Goal: Information Seeking & Learning: Learn about a topic

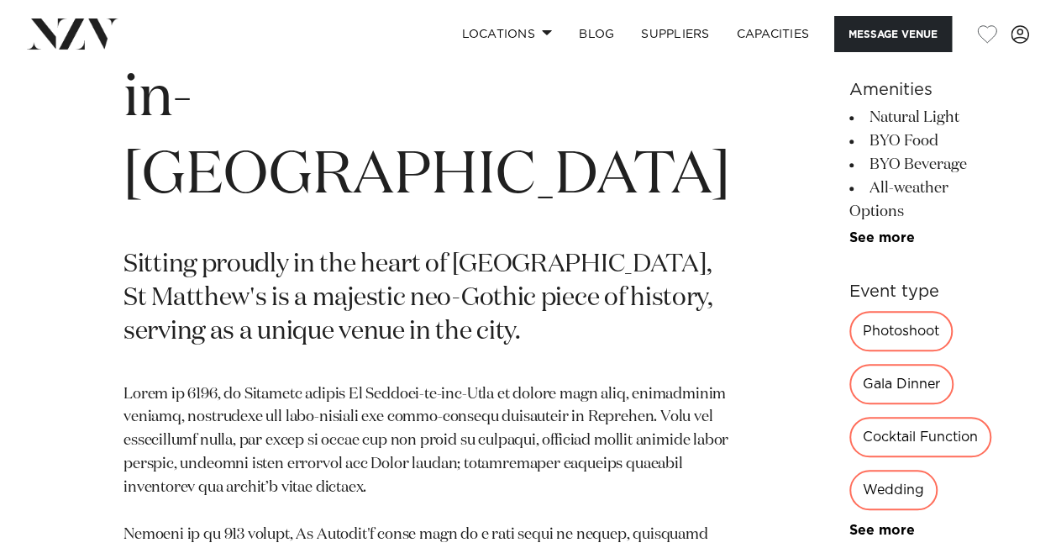
scroll to position [672, 0]
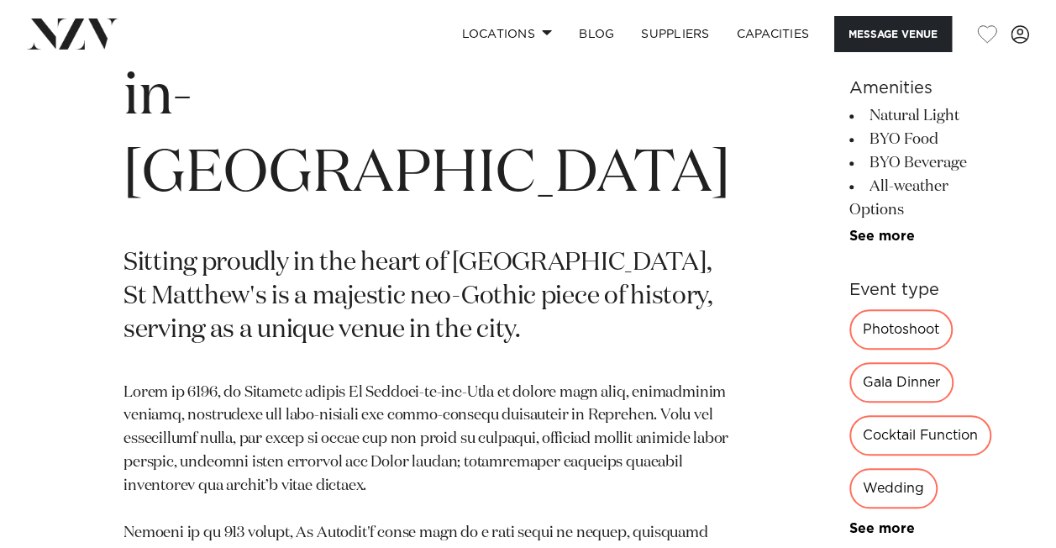
click at [850, 350] on div "Photoshoot" at bounding box center [901, 329] width 103 height 40
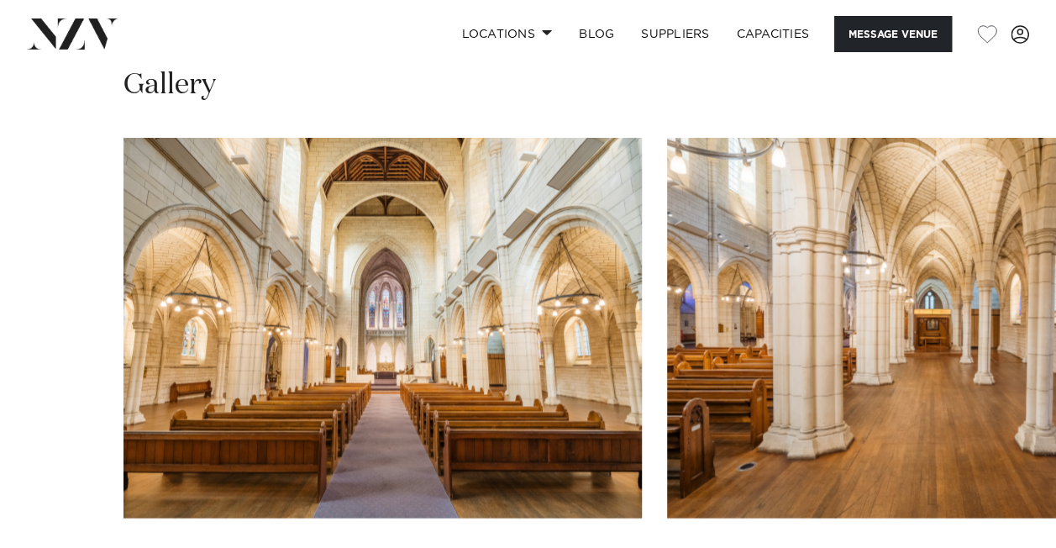
scroll to position [1597, 0]
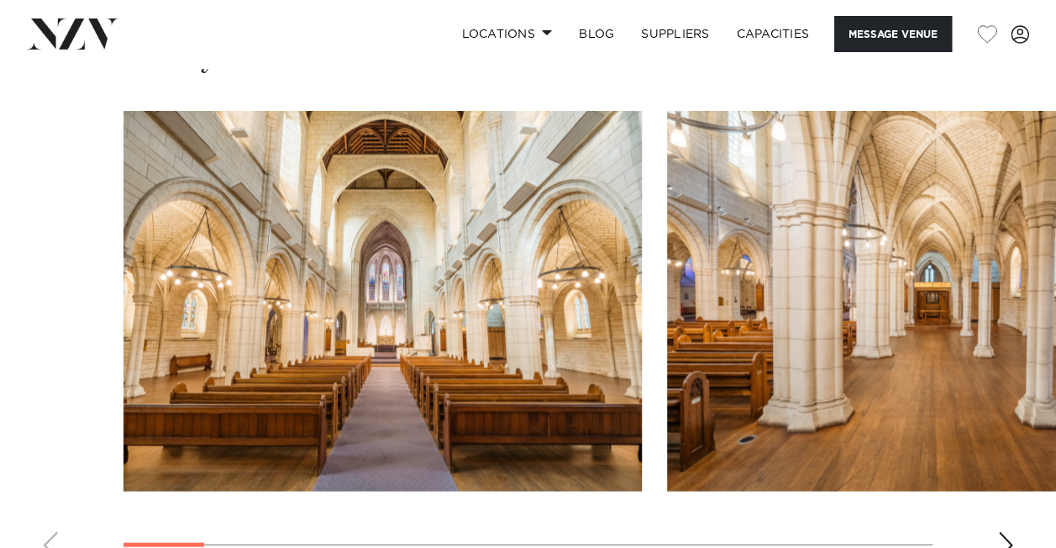
click at [1009, 532] on div "Next slide" at bounding box center [1005, 545] width 17 height 27
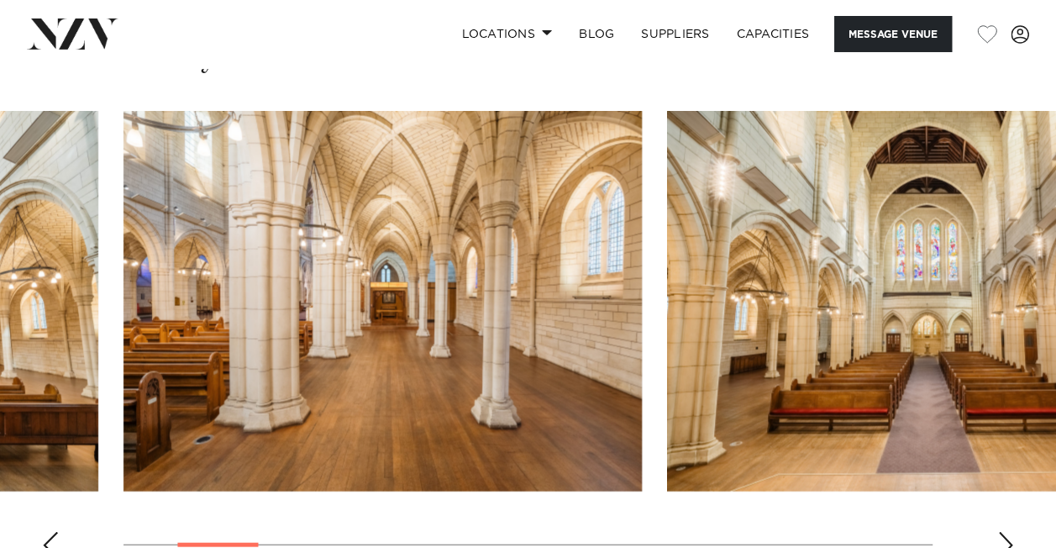
click at [1009, 532] on div "Next slide" at bounding box center [1005, 545] width 17 height 27
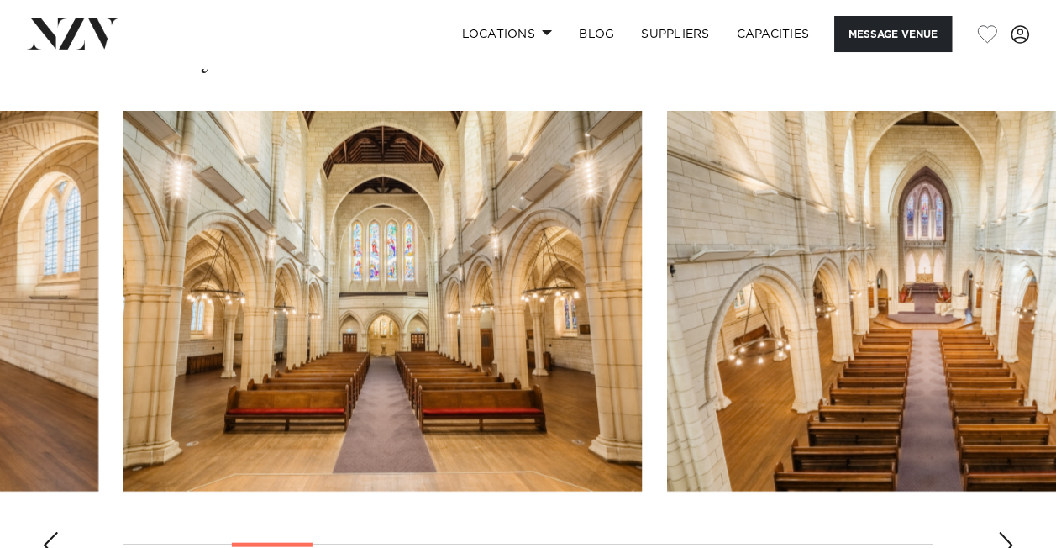
click at [1009, 532] on div "Next slide" at bounding box center [1005, 545] width 17 height 27
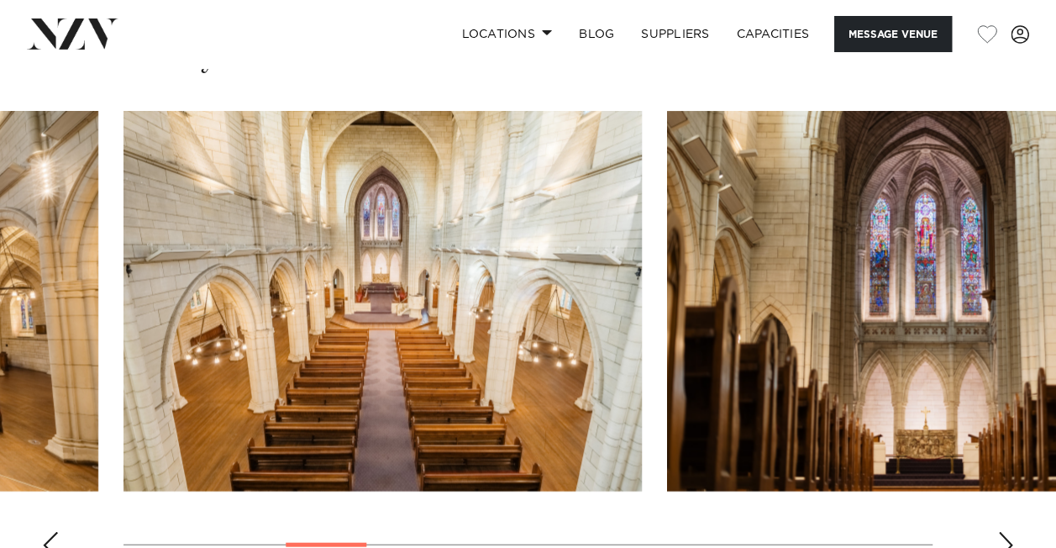
click at [1009, 532] on div "Next slide" at bounding box center [1005, 545] width 17 height 27
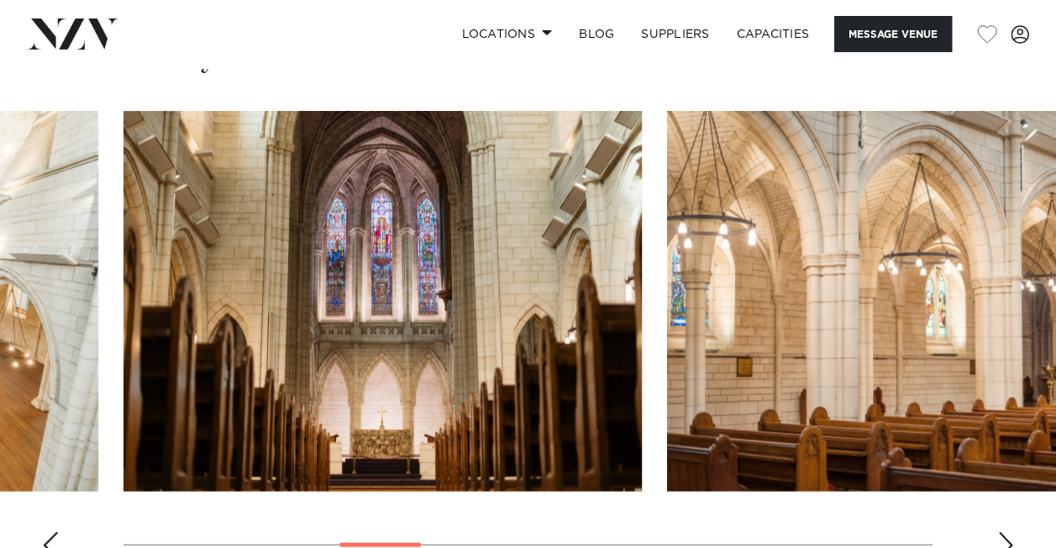
click at [1009, 532] on div "Next slide" at bounding box center [1005, 545] width 17 height 27
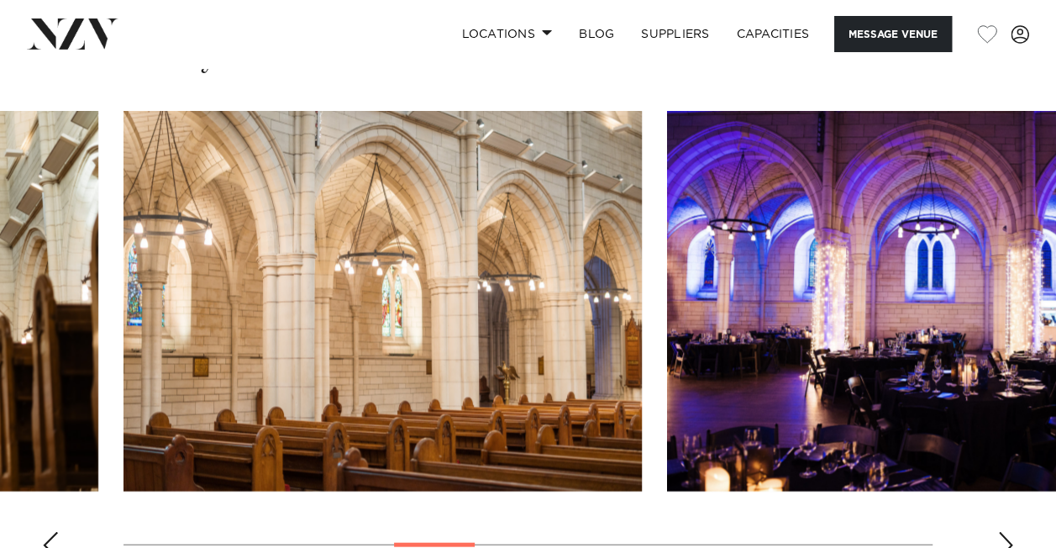
click at [1009, 532] on div "Next slide" at bounding box center [1005, 545] width 17 height 27
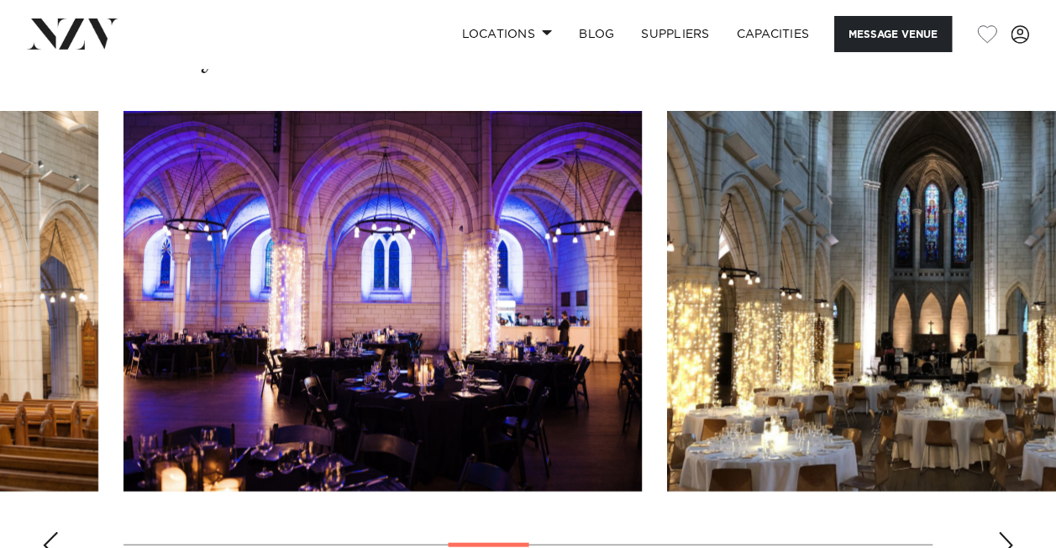
click at [1009, 532] on div "Next slide" at bounding box center [1005, 545] width 17 height 27
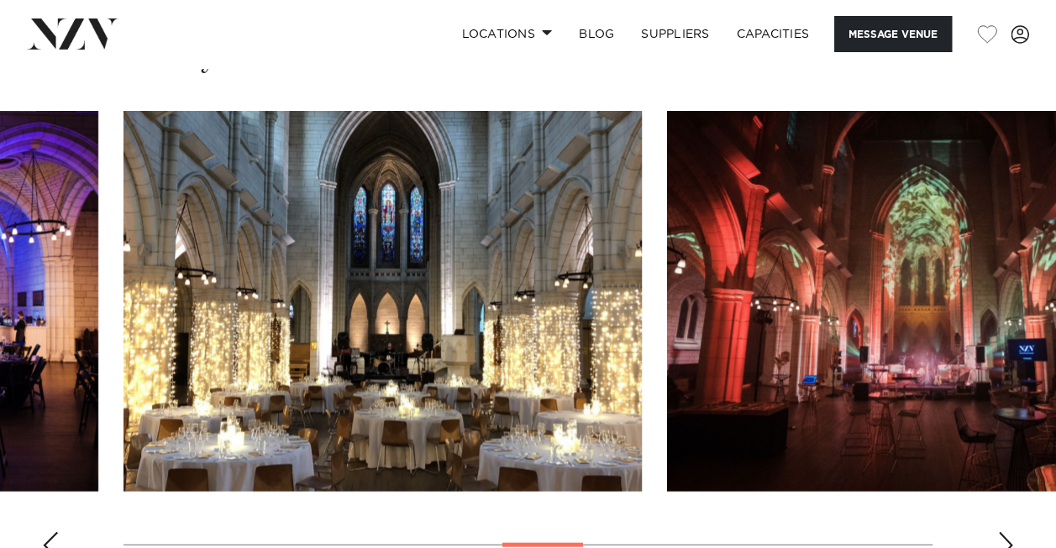
click at [1009, 532] on div "Next slide" at bounding box center [1005, 545] width 17 height 27
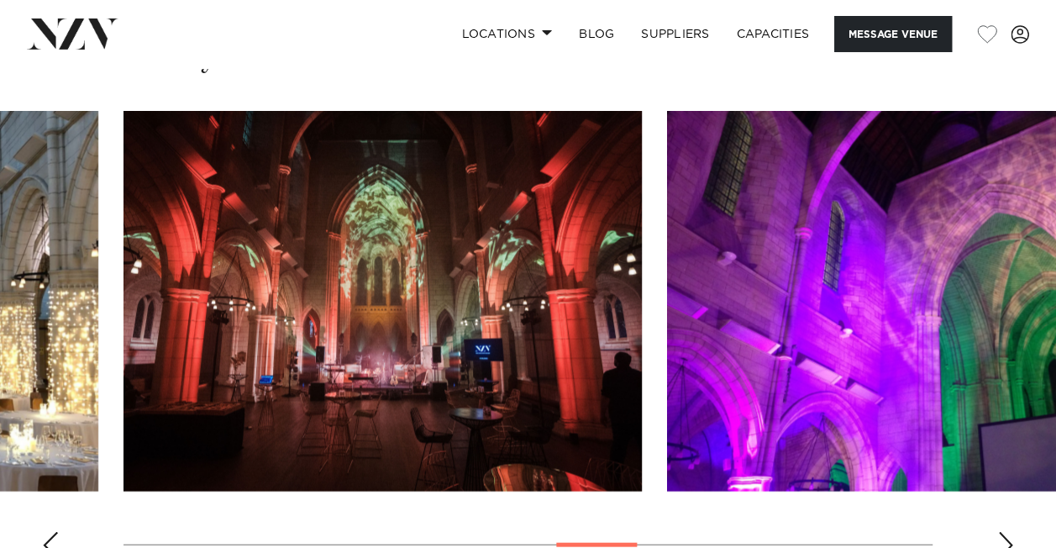
click at [1009, 532] on div "Next slide" at bounding box center [1005, 545] width 17 height 27
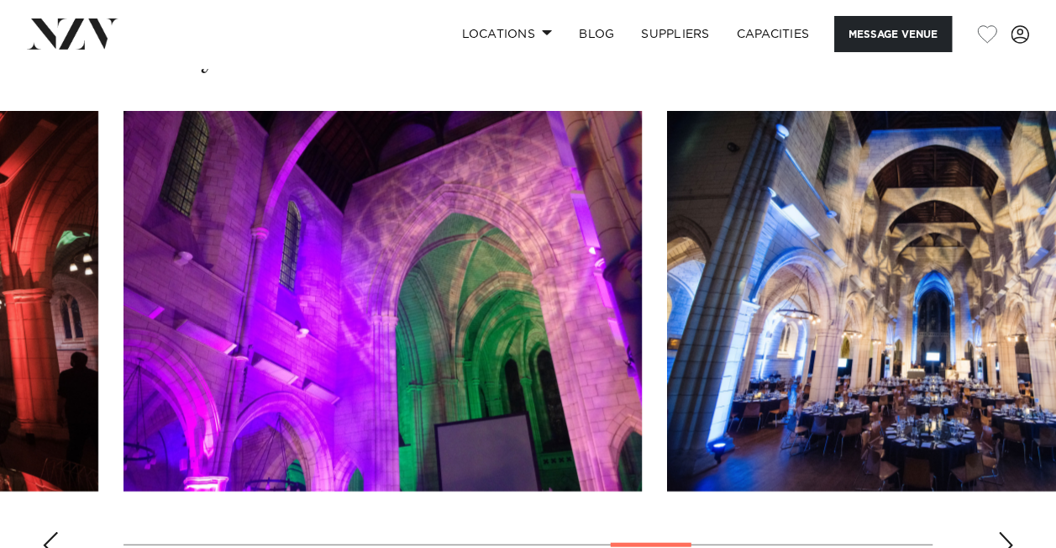
click at [1009, 532] on div "Next slide" at bounding box center [1005, 545] width 17 height 27
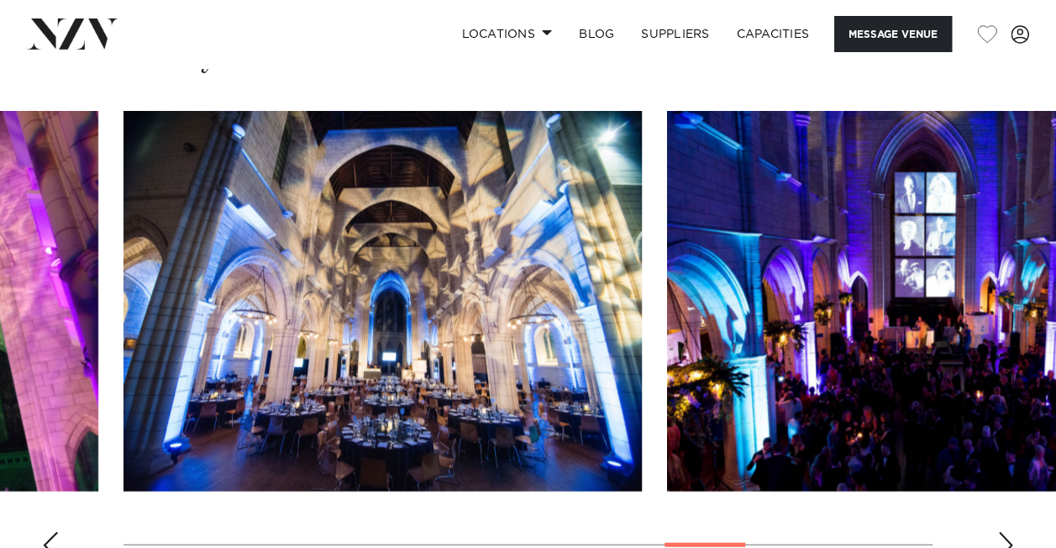
click at [1009, 532] on div "Next slide" at bounding box center [1005, 545] width 17 height 27
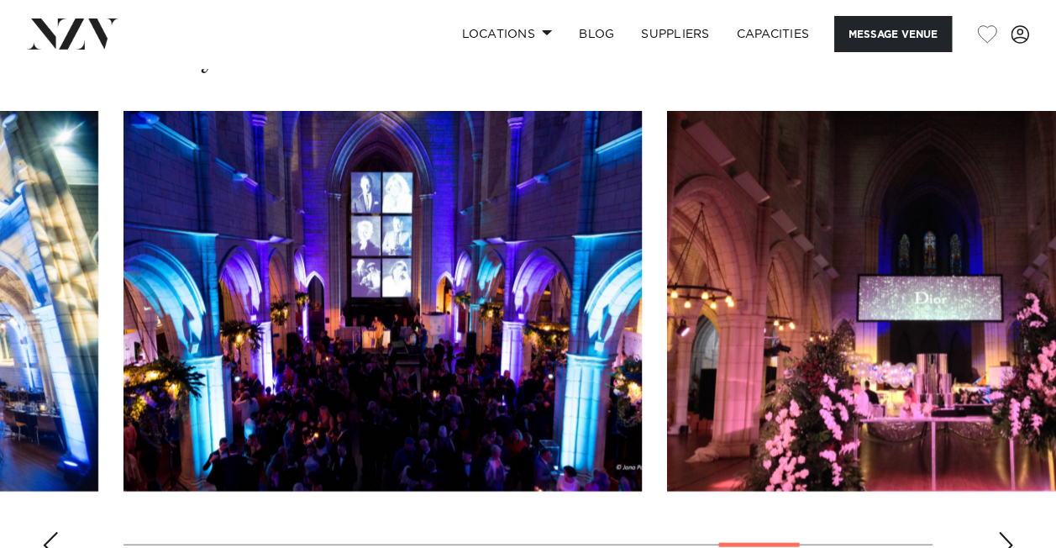
click at [1009, 532] on div "Next slide" at bounding box center [1005, 545] width 17 height 27
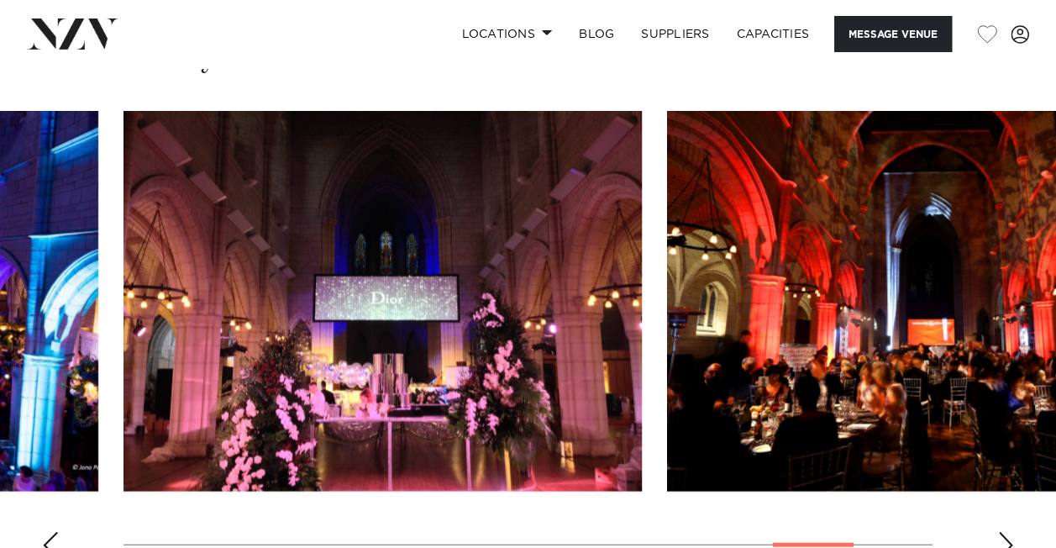
click at [1009, 532] on div "Next slide" at bounding box center [1005, 545] width 17 height 27
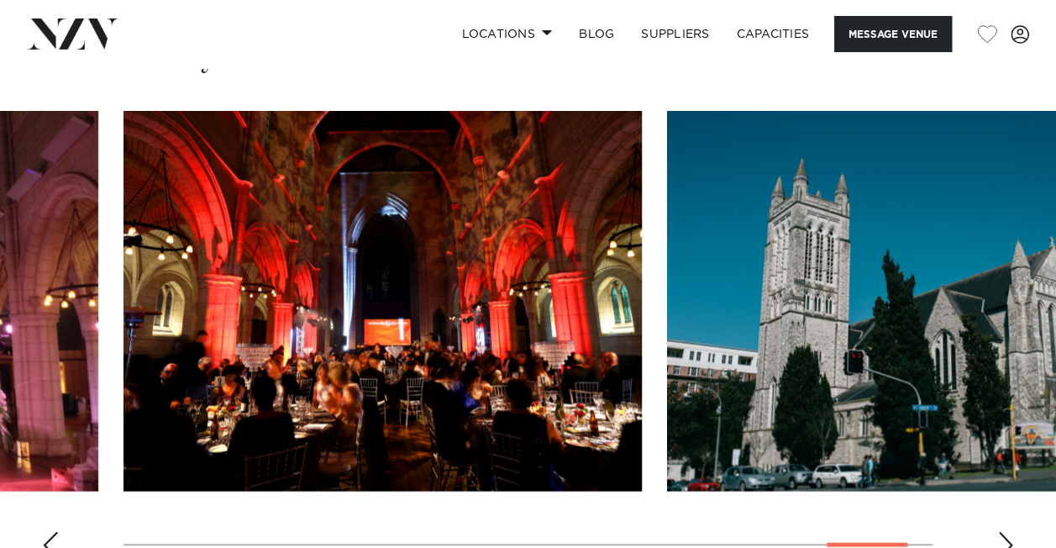
click at [1009, 532] on div "Next slide" at bounding box center [1005, 545] width 17 height 27
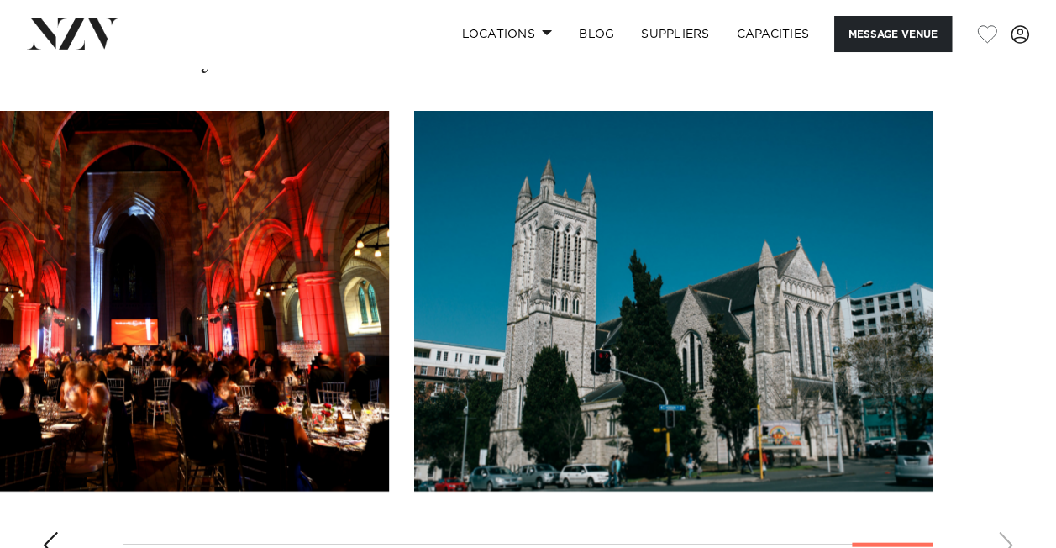
click at [1009, 479] on swiper-container at bounding box center [528, 341] width 1056 height 461
click at [69, 472] on swiper-container at bounding box center [528, 341] width 1056 height 461
click at [42, 532] on div "Previous slide" at bounding box center [50, 545] width 17 height 27
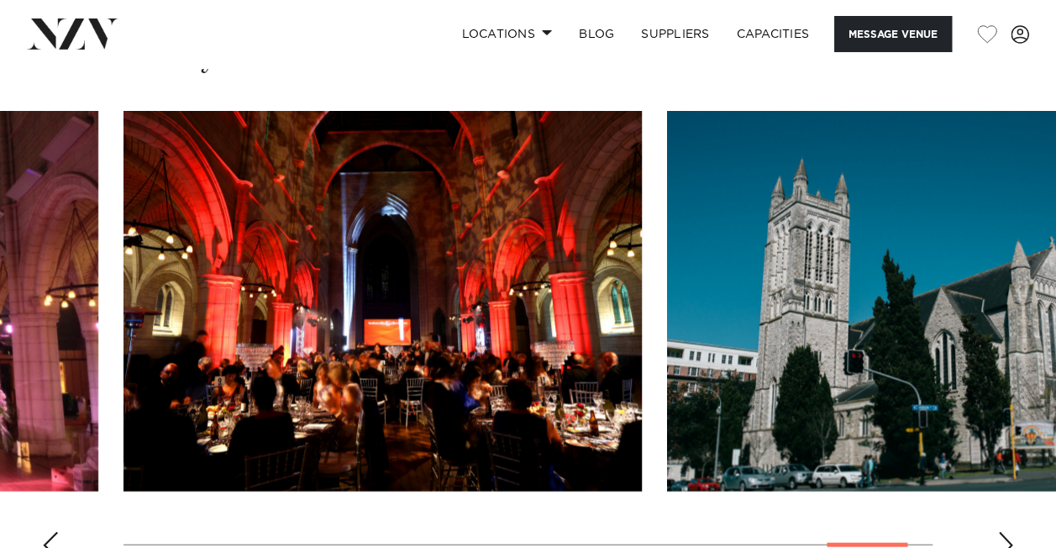
click at [42, 532] on div "Previous slide" at bounding box center [50, 545] width 17 height 27
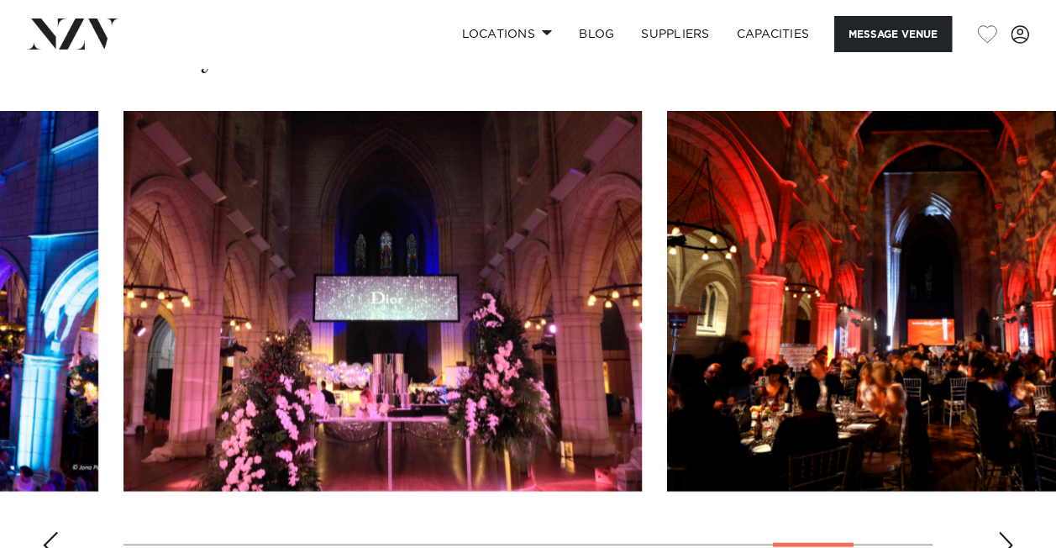
click at [42, 532] on div "Previous slide" at bounding box center [50, 545] width 17 height 27
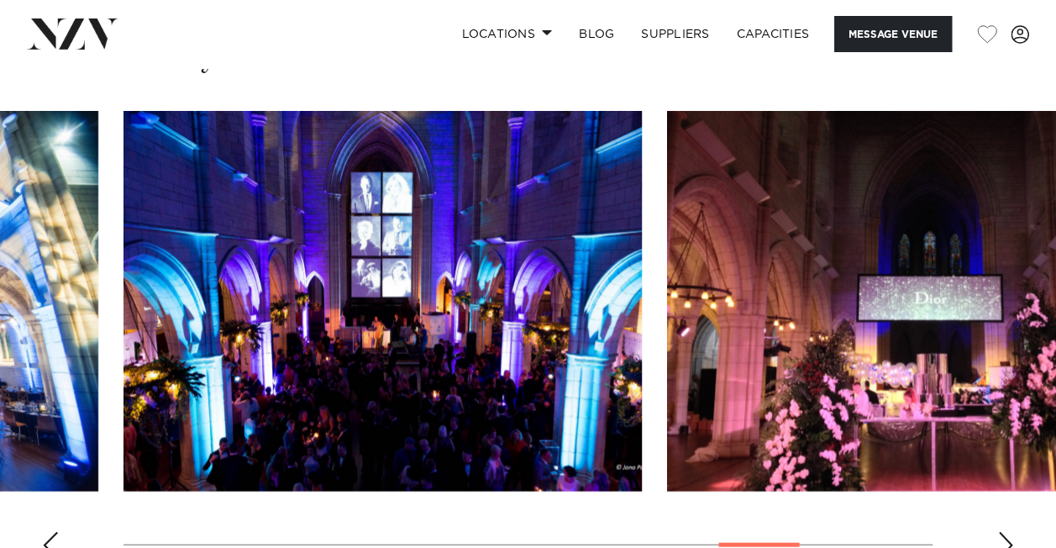
click at [42, 532] on div "Previous slide" at bounding box center [50, 545] width 17 height 27
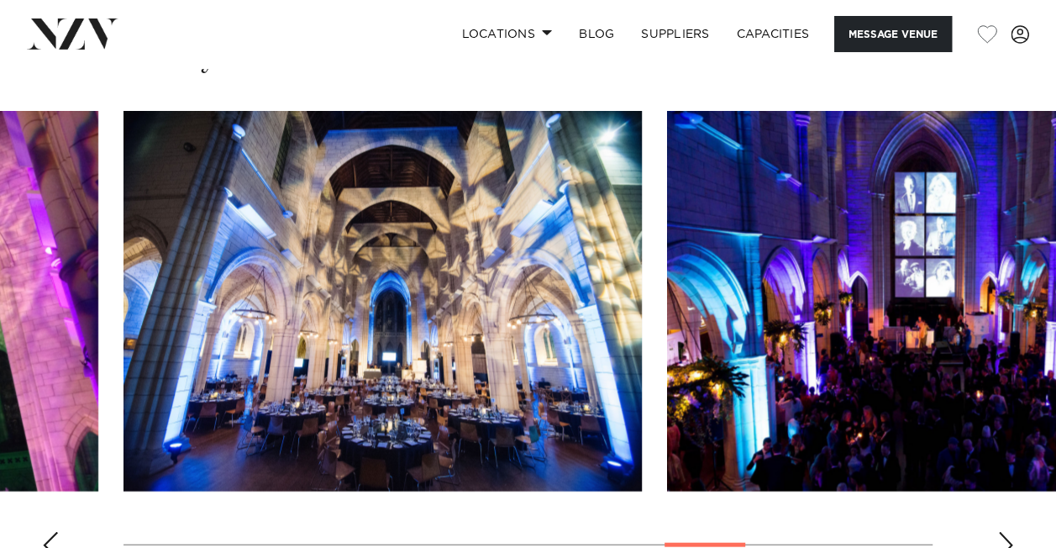
click at [42, 532] on div "Previous slide" at bounding box center [50, 545] width 17 height 27
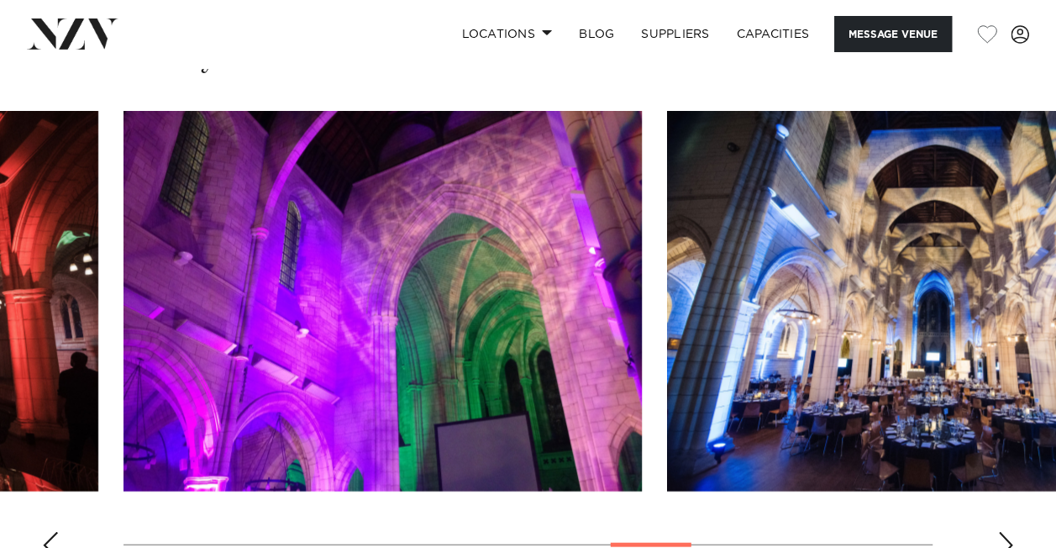
click at [42, 532] on div "Previous slide" at bounding box center [50, 545] width 17 height 27
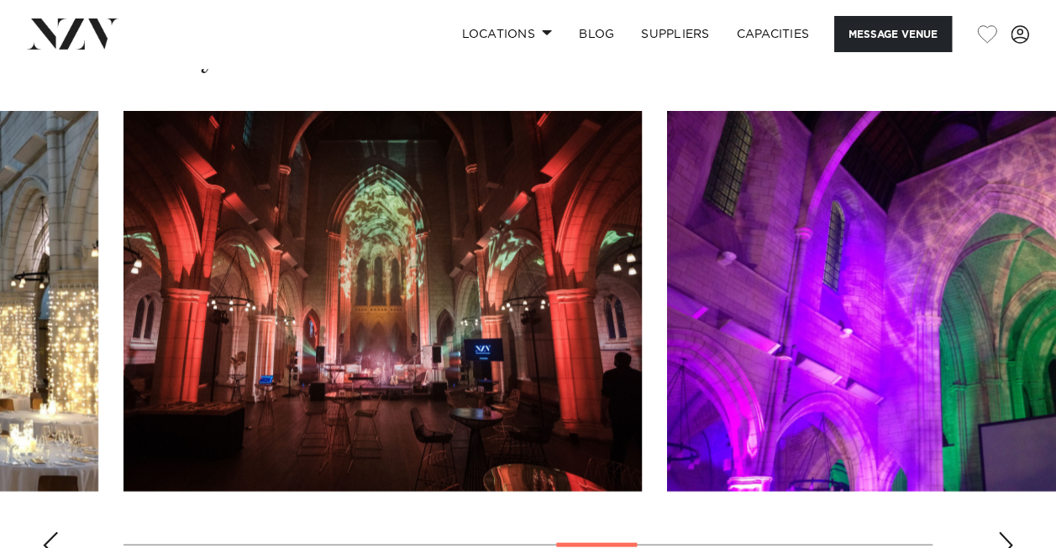
click at [42, 532] on div "Previous slide" at bounding box center [50, 545] width 17 height 27
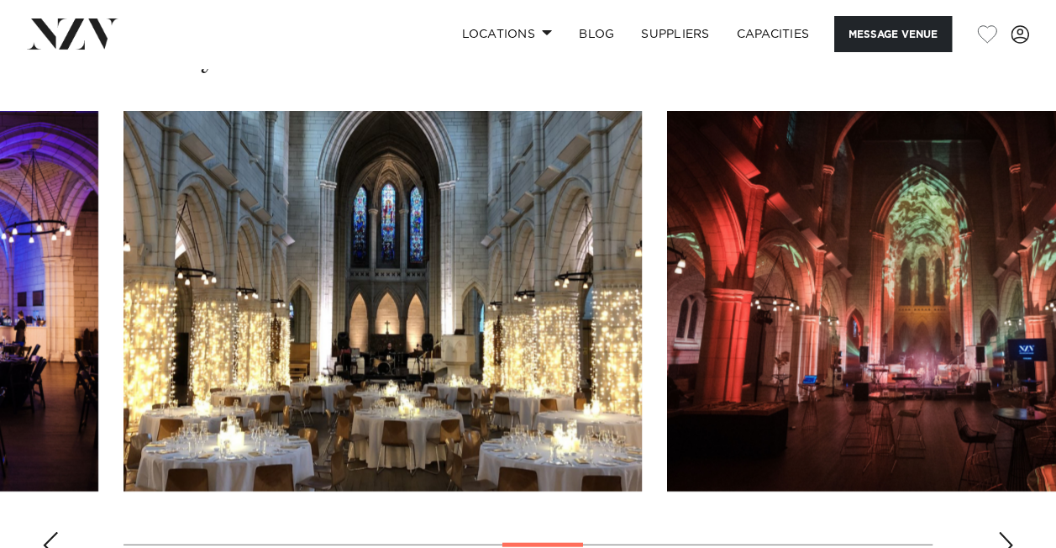
click at [42, 532] on div "Previous slide" at bounding box center [50, 545] width 17 height 27
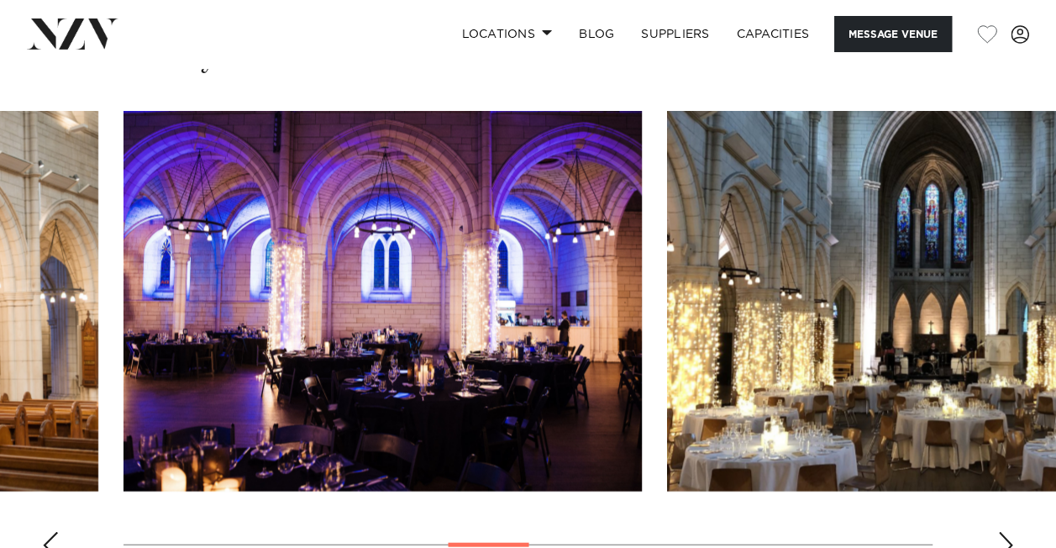
click at [42, 532] on div "Previous slide" at bounding box center [50, 545] width 17 height 27
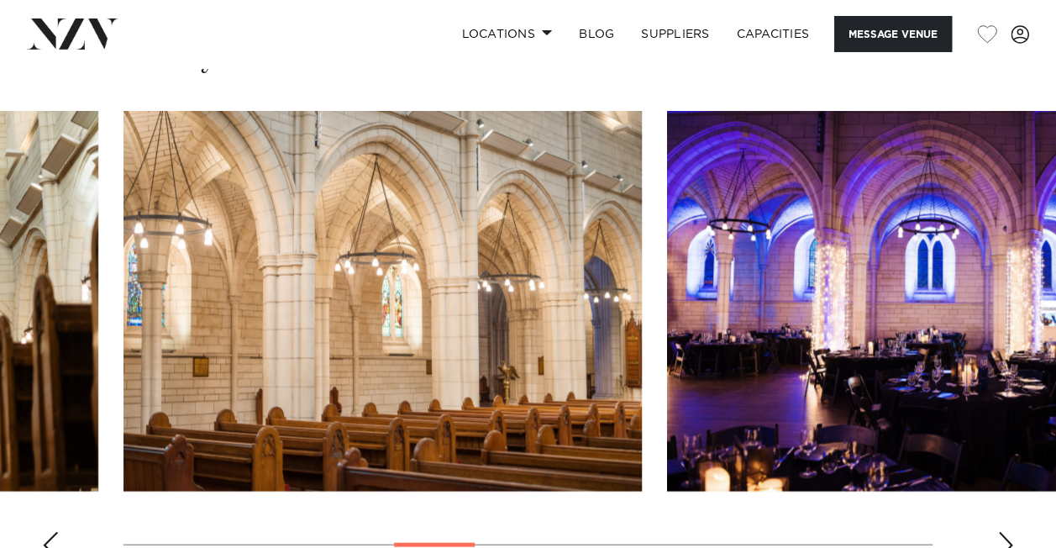
click at [42, 532] on div "Previous slide" at bounding box center [50, 545] width 17 height 27
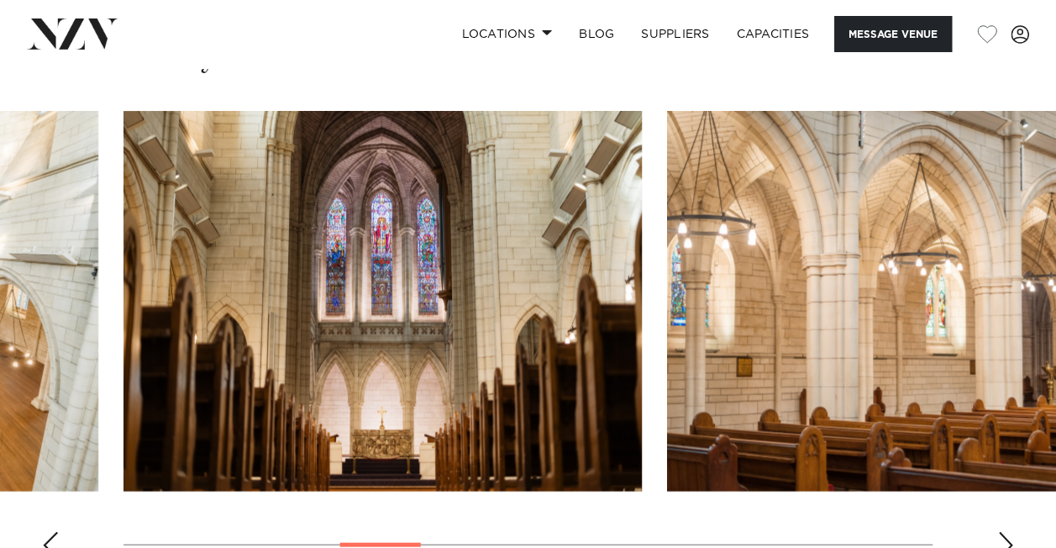
click at [42, 532] on div "Previous slide" at bounding box center [50, 545] width 17 height 27
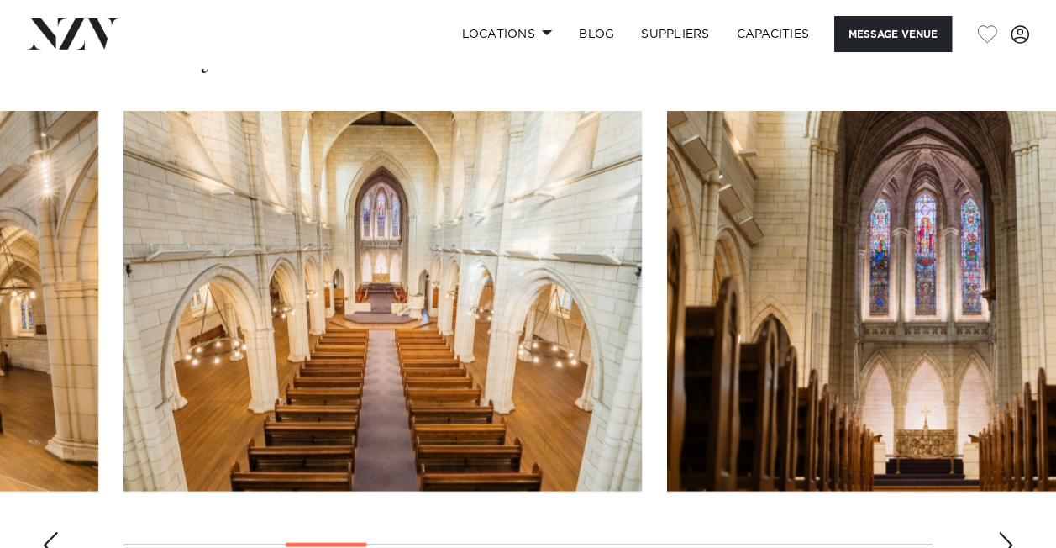
click at [42, 532] on div "Previous slide" at bounding box center [50, 545] width 17 height 27
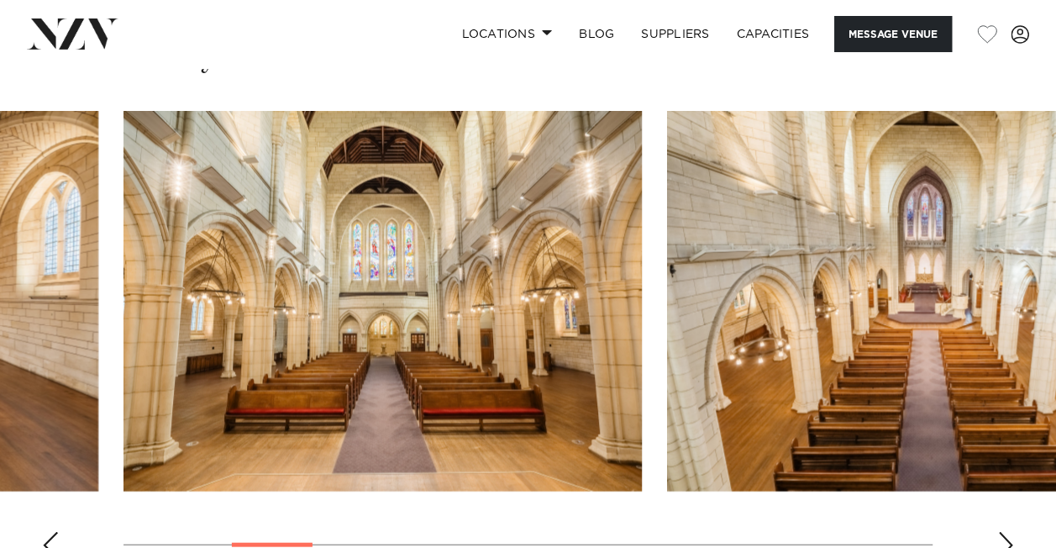
click at [42, 532] on div "Previous slide" at bounding box center [50, 545] width 17 height 27
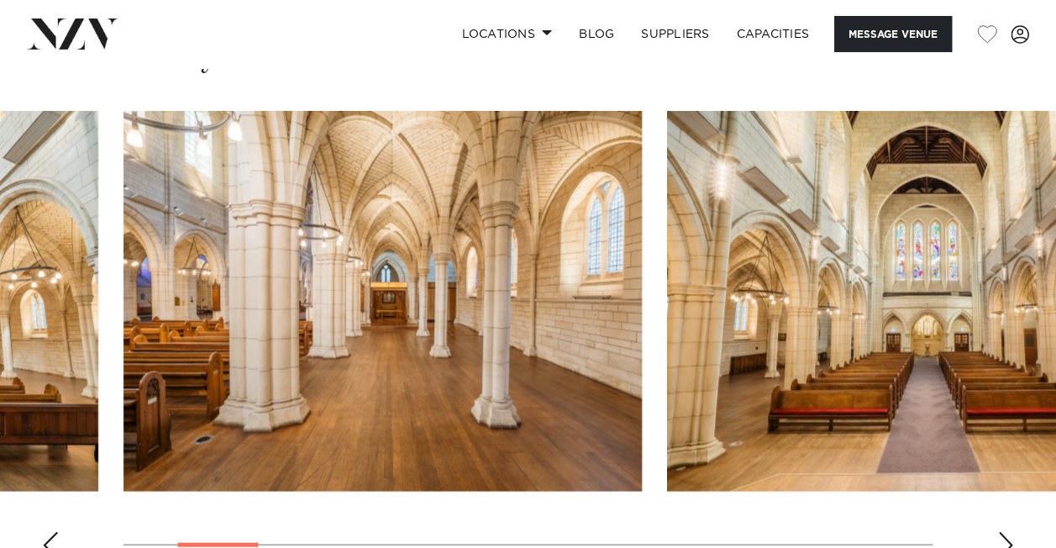
click at [42, 532] on div "Previous slide" at bounding box center [50, 545] width 17 height 27
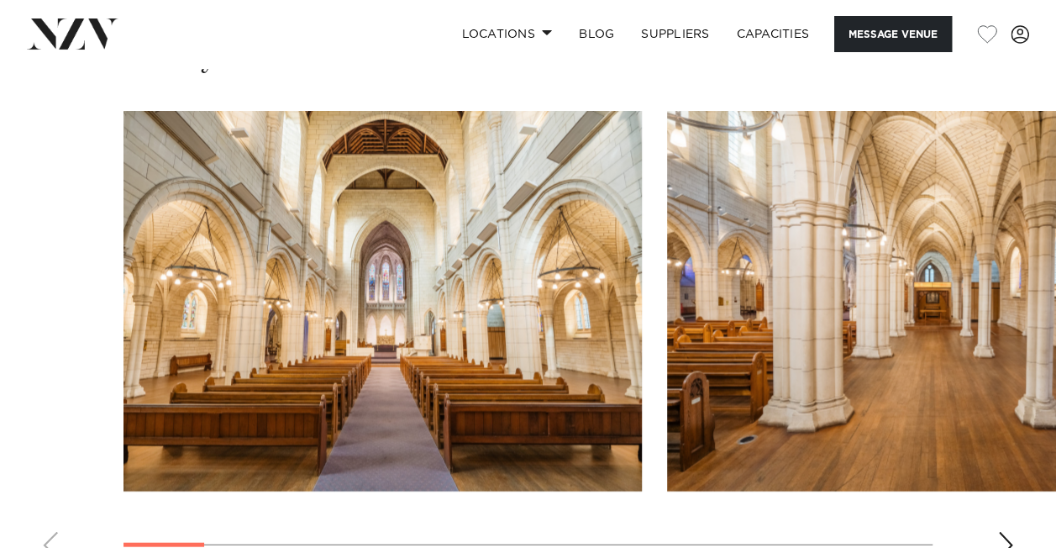
click at [1002, 532] on div "Next slide" at bounding box center [1005, 545] width 17 height 27
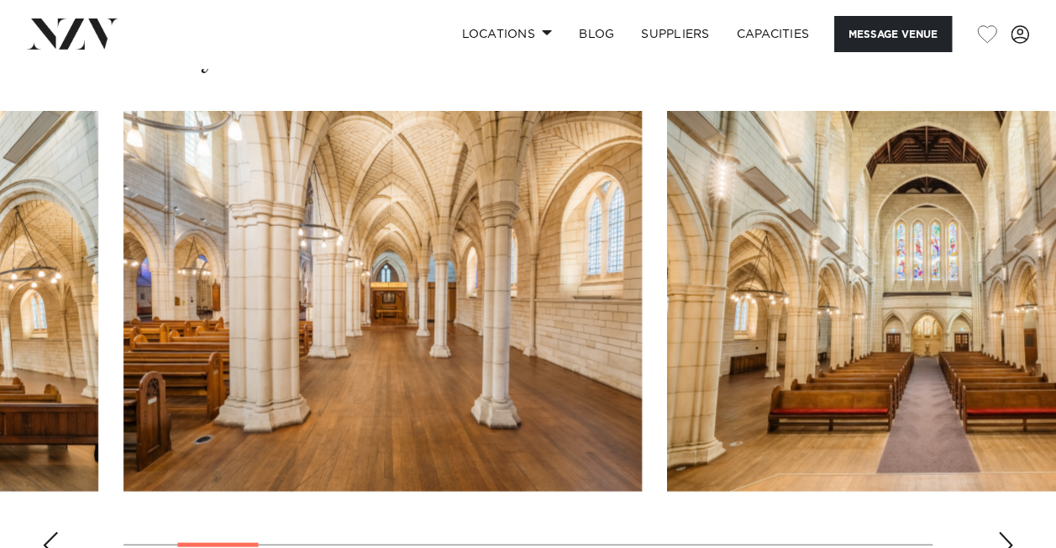
click at [1002, 532] on div "Next slide" at bounding box center [1005, 545] width 17 height 27
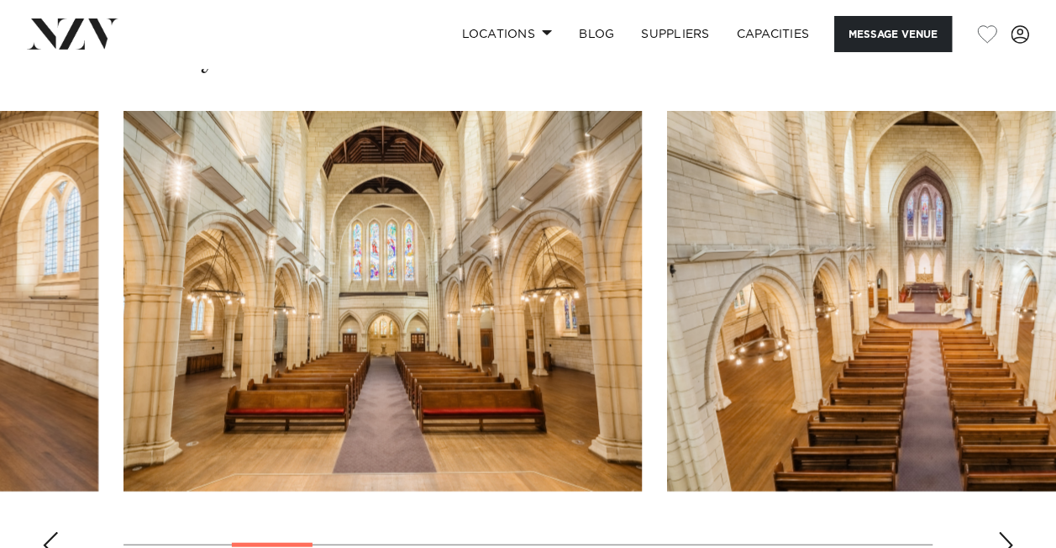
click at [1002, 532] on div "Next slide" at bounding box center [1005, 545] width 17 height 27
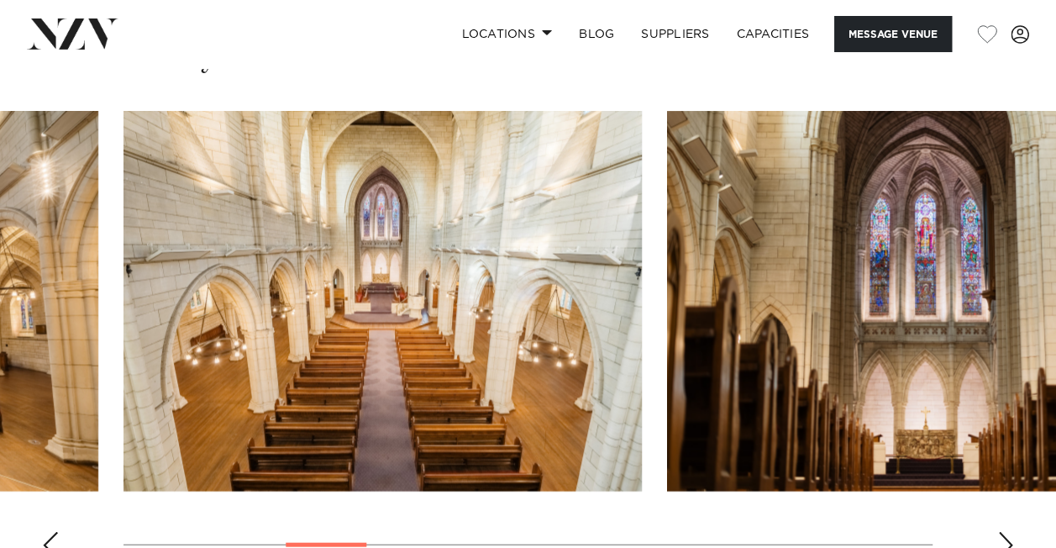
click at [1002, 532] on div "Next slide" at bounding box center [1005, 545] width 17 height 27
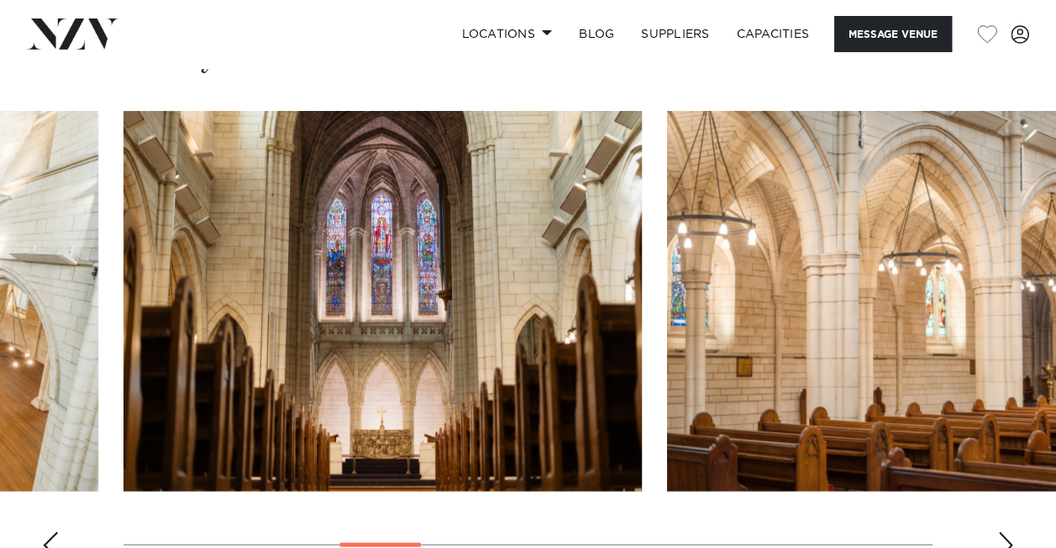
click at [1002, 532] on div "Next slide" at bounding box center [1005, 545] width 17 height 27
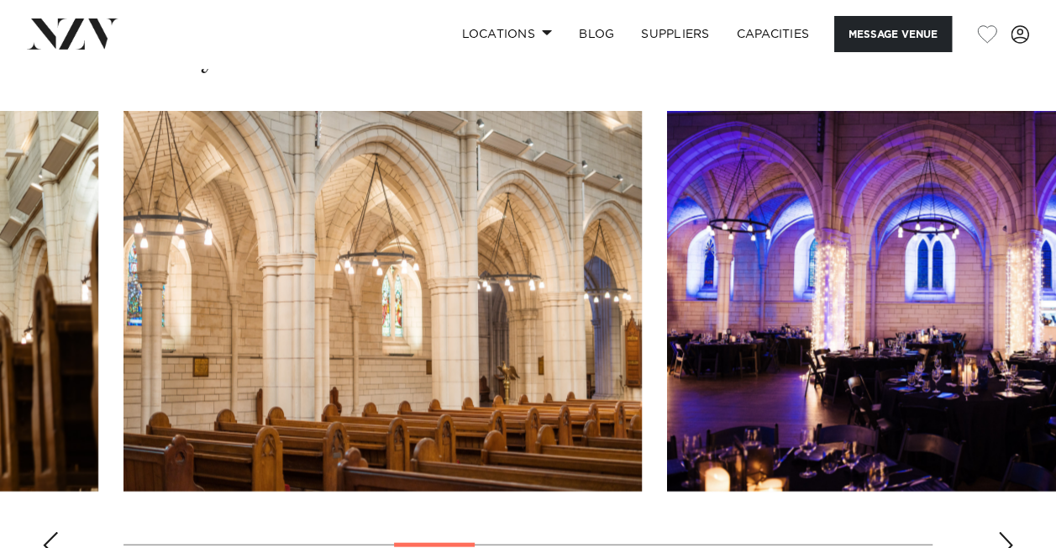
click at [1002, 532] on div "Next slide" at bounding box center [1005, 545] width 17 height 27
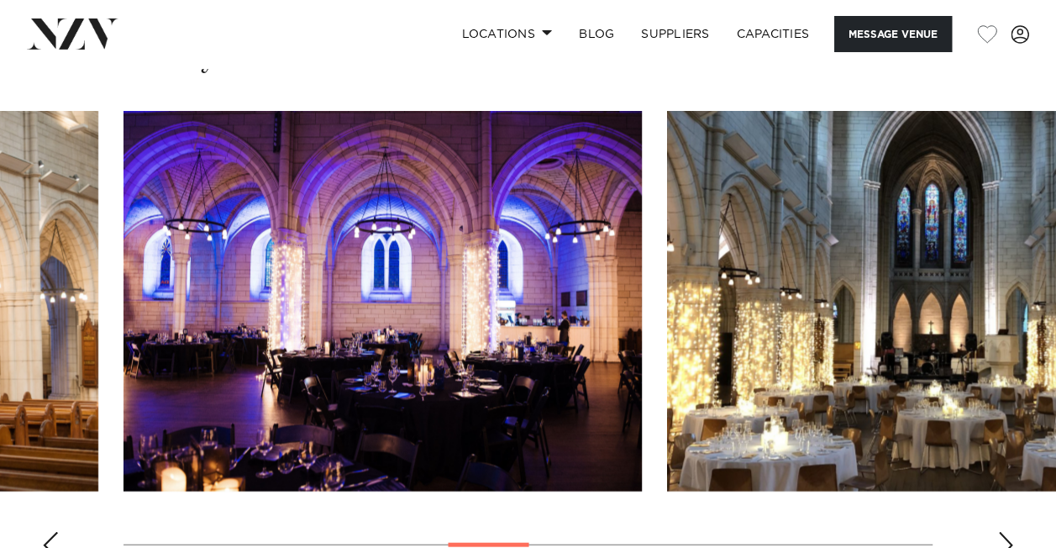
click at [1002, 532] on div "Next slide" at bounding box center [1005, 545] width 17 height 27
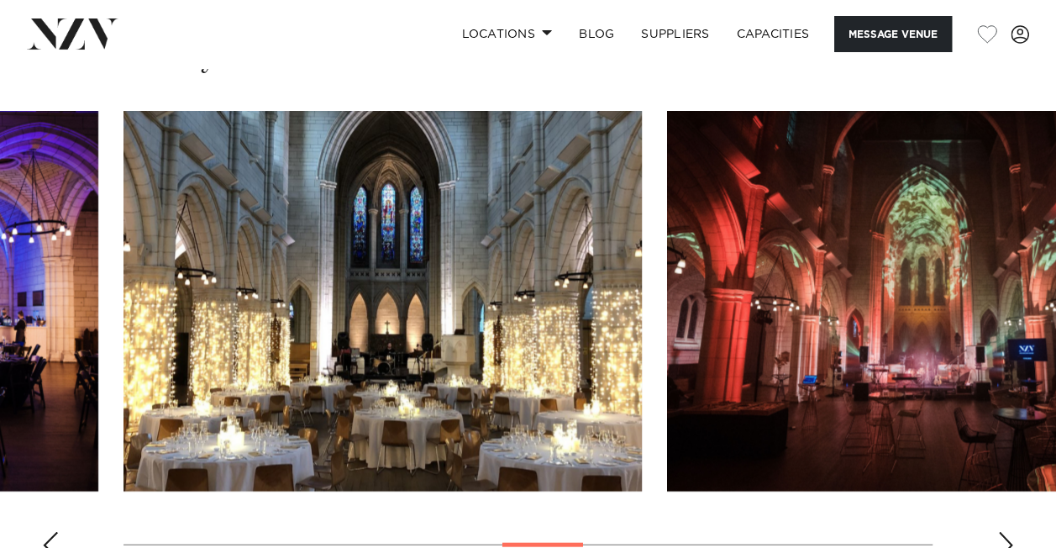
click at [1002, 532] on div "Next slide" at bounding box center [1005, 545] width 17 height 27
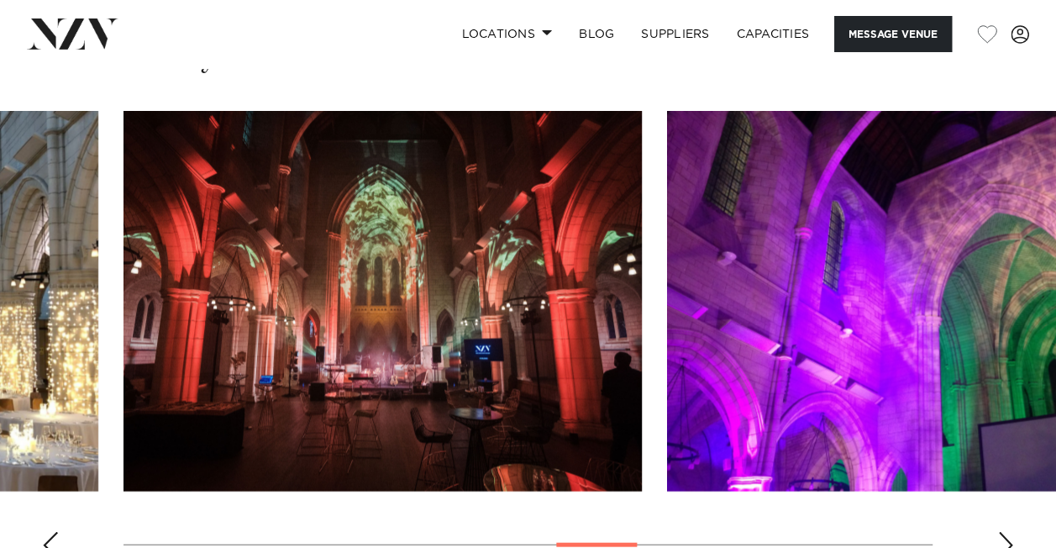
click at [1002, 532] on div "Next slide" at bounding box center [1005, 545] width 17 height 27
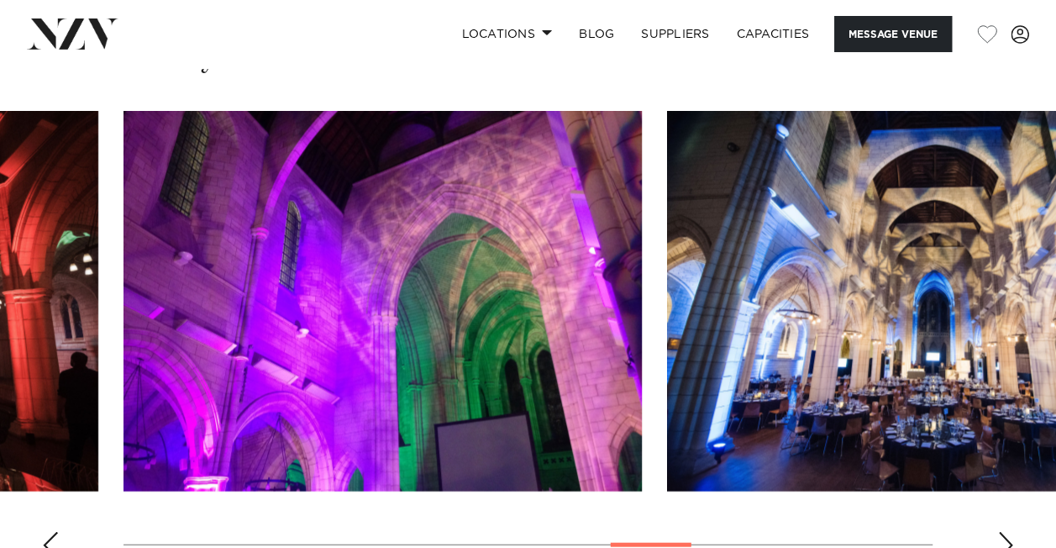
click at [1002, 532] on div "Next slide" at bounding box center [1005, 545] width 17 height 27
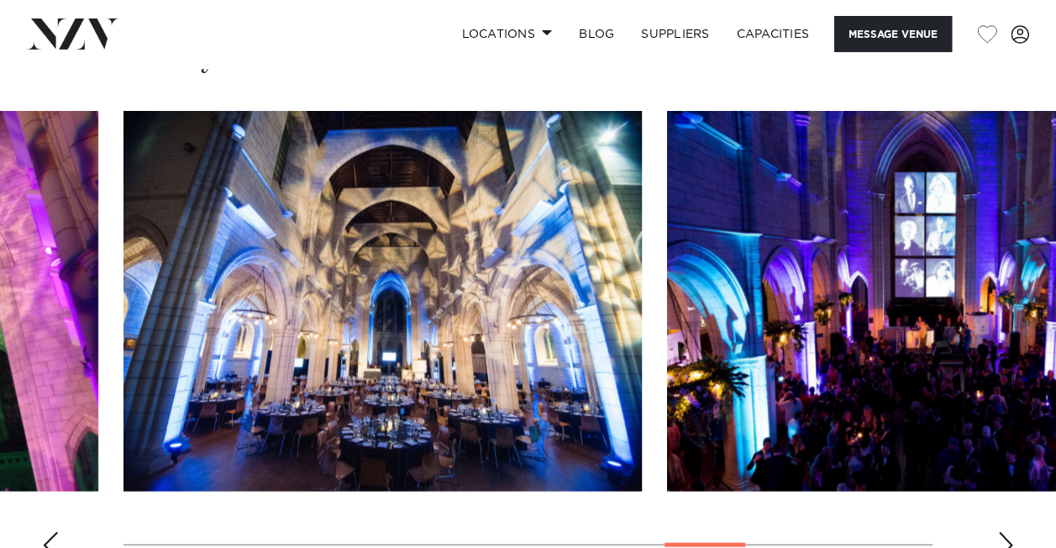
click at [1002, 532] on div "Next slide" at bounding box center [1005, 545] width 17 height 27
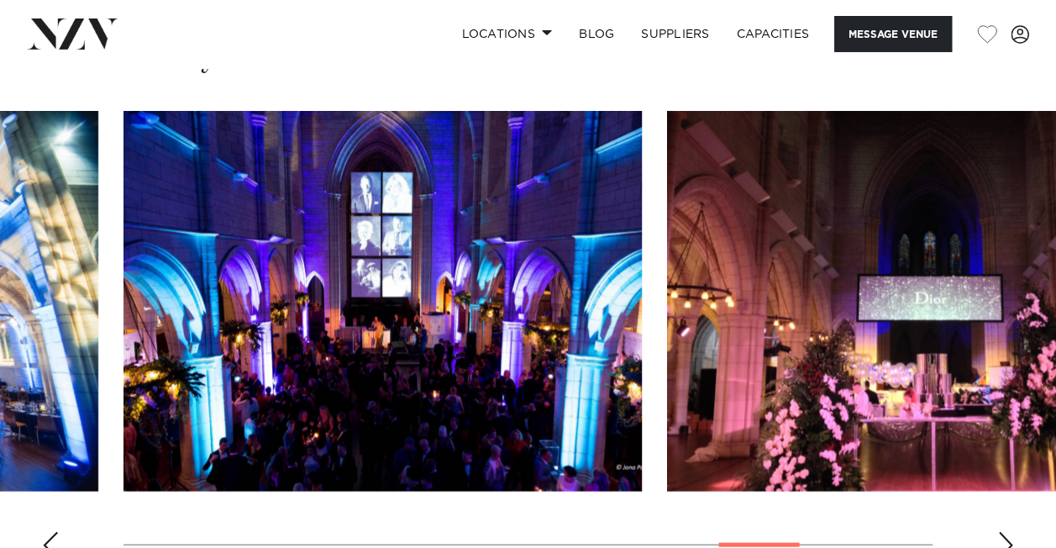
click at [1002, 532] on div "Next slide" at bounding box center [1005, 545] width 17 height 27
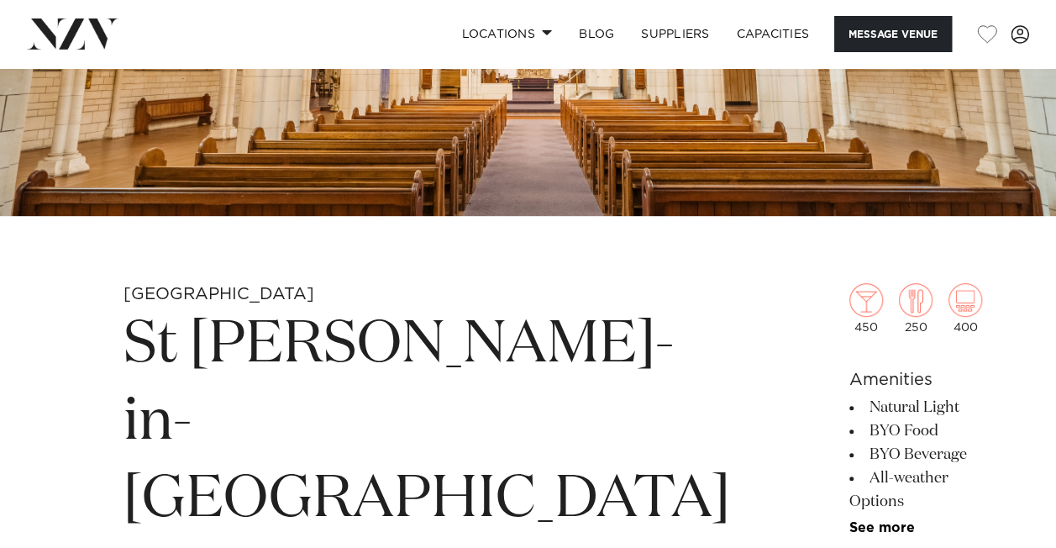
scroll to position [336, 0]
